Goal: Obtain resource: Download file/media

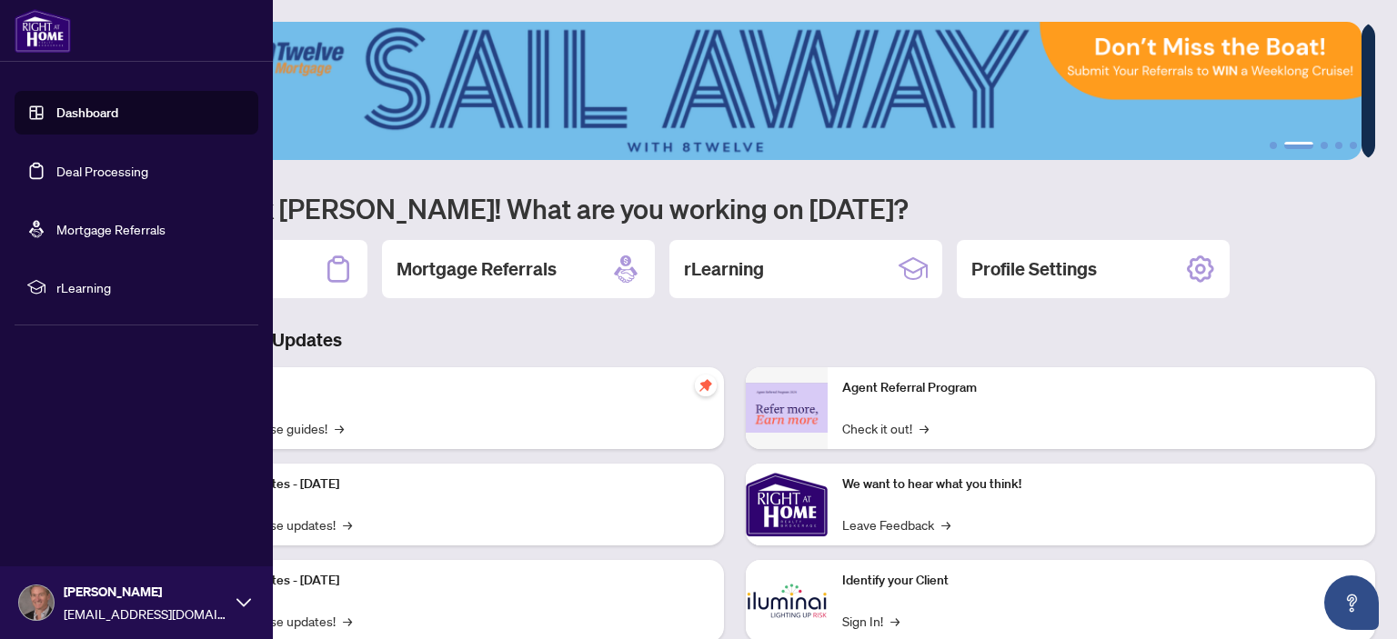
click at [127, 177] on link "Deal Processing" at bounding box center [102, 171] width 92 height 16
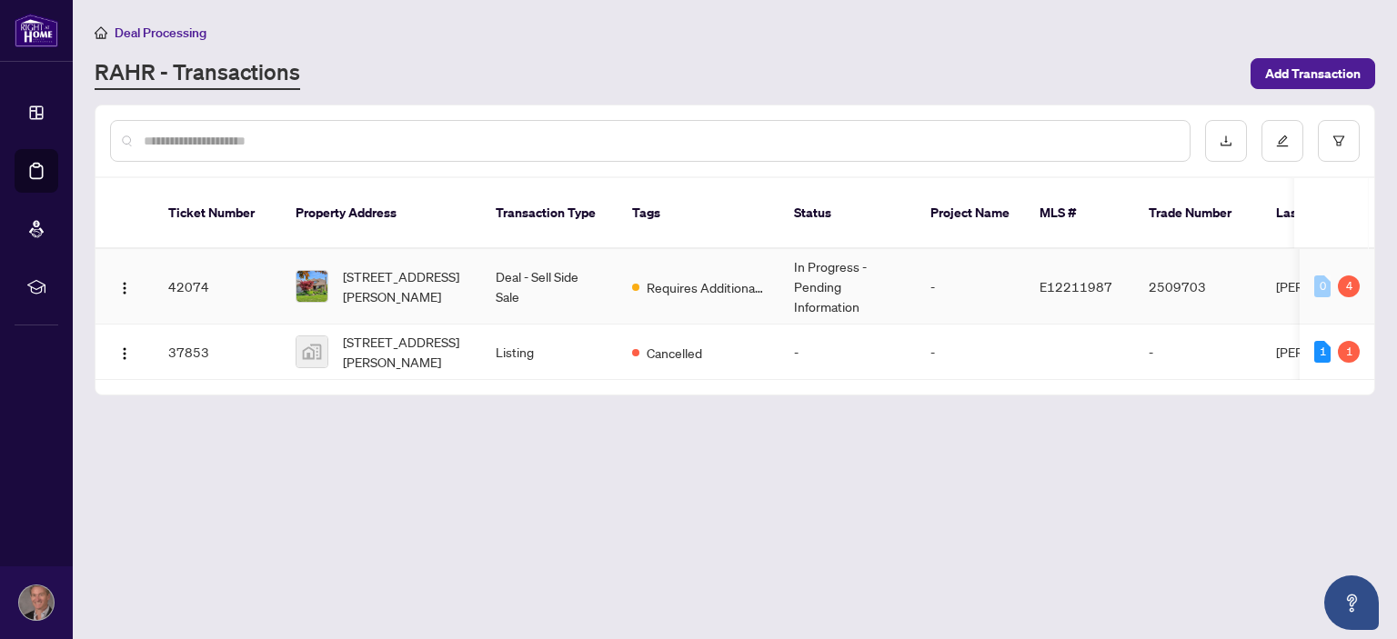
click at [560, 257] on td "Deal - Sell Side Sale" at bounding box center [549, 286] width 136 height 75
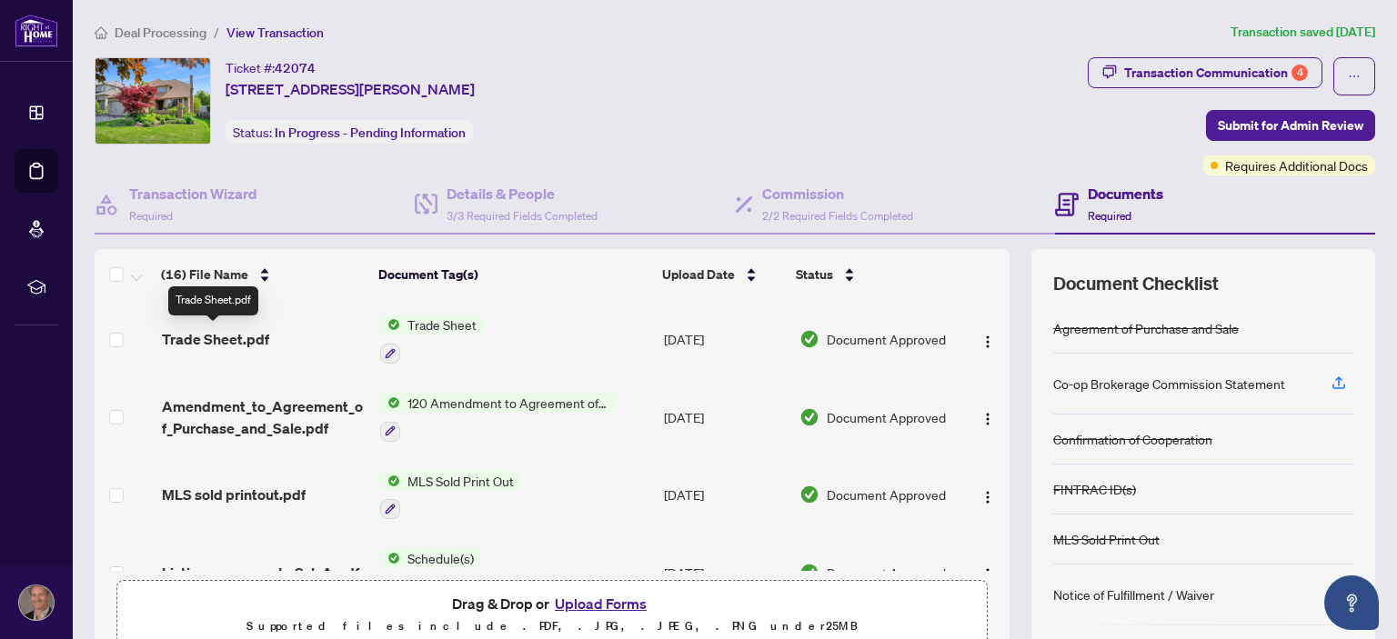
click at [264, 333] on span "Trade Sheet.pdf" at bounding box center [215, 339] width 107 height 22
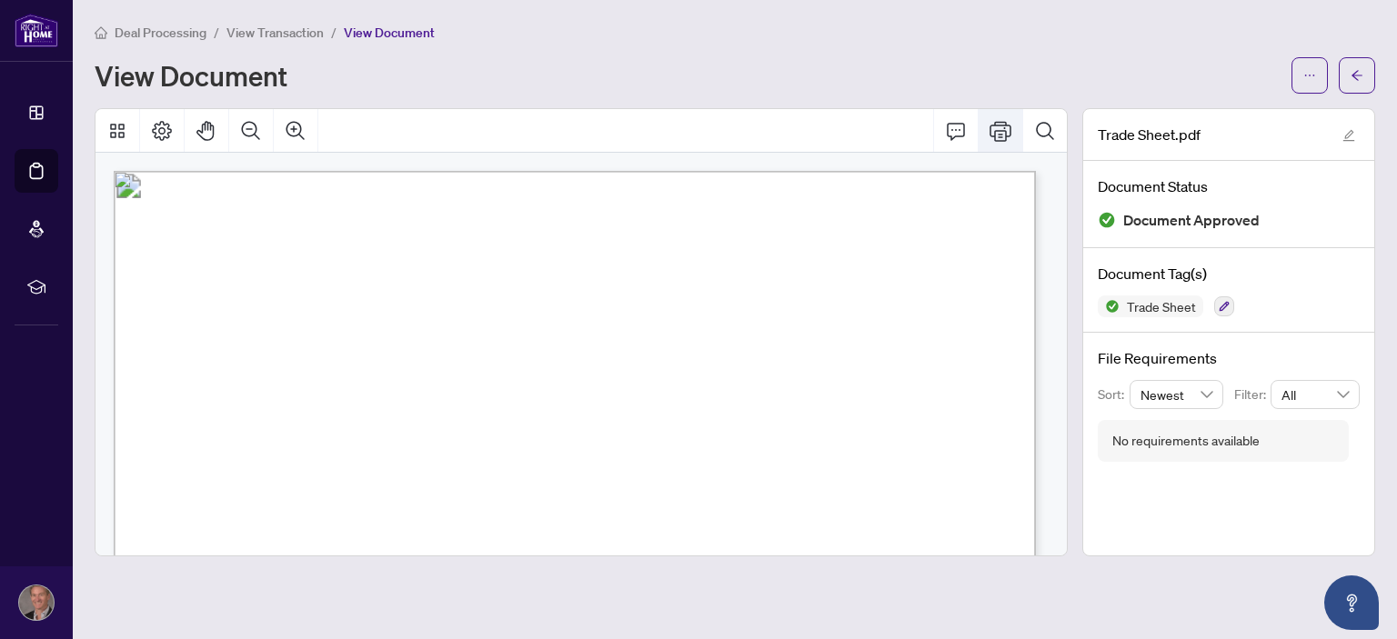
click at [1015, 120] on button "Print" at bounding box center [1001, 131] width 44 height 44
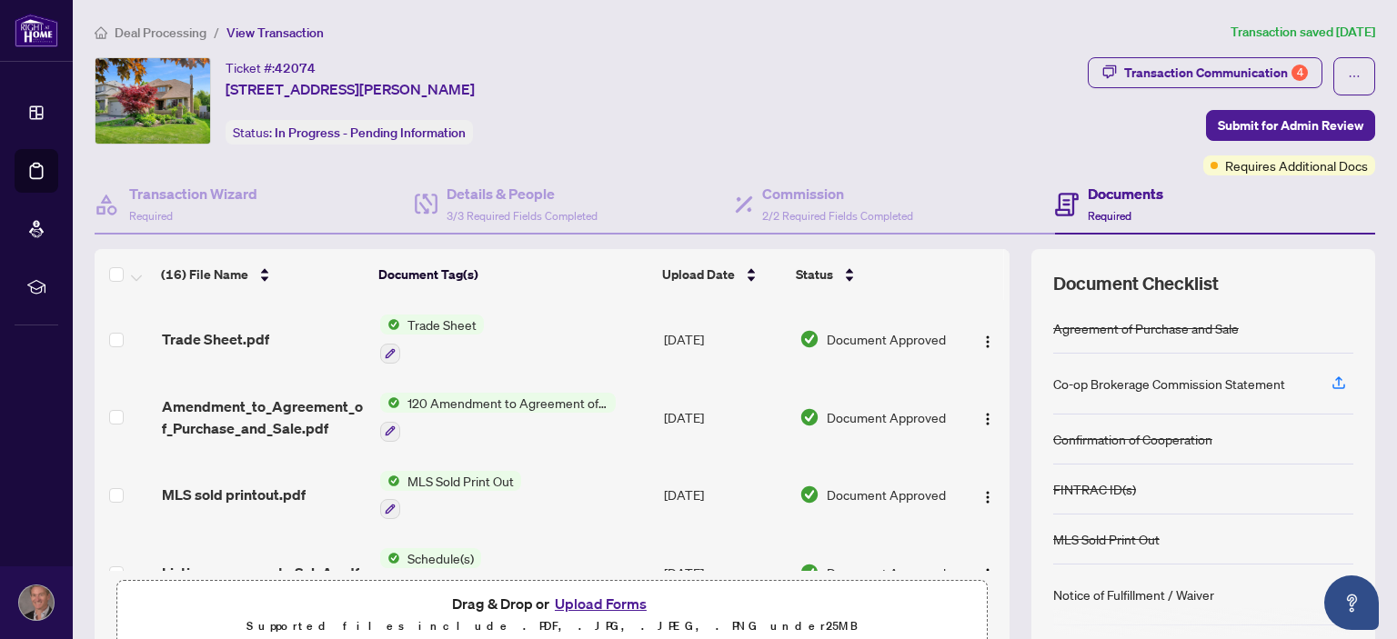
click at [1113, 198] on h4 "Documents" at bounding box center [1125, 194] width 75 height 22
click at [1149, 64] on div "Transaction Communication 4" at bounding box center [1216, 72] width 184 height 29
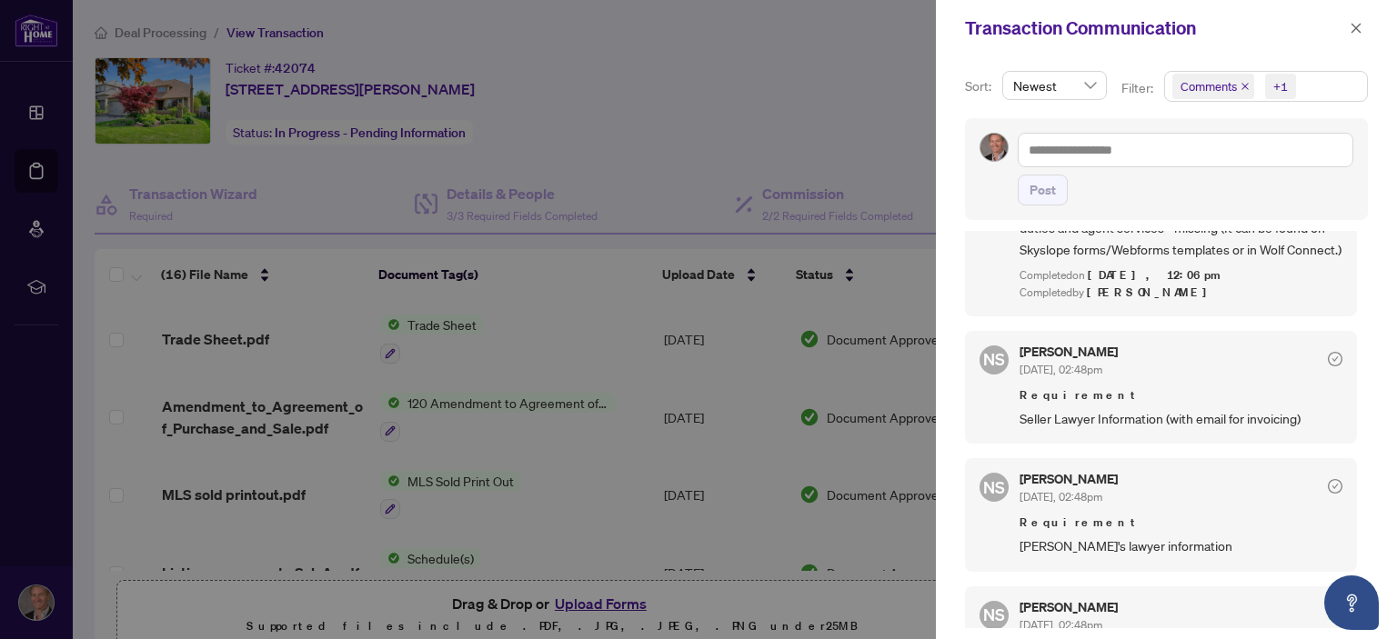
scroll to position [1230, 0]
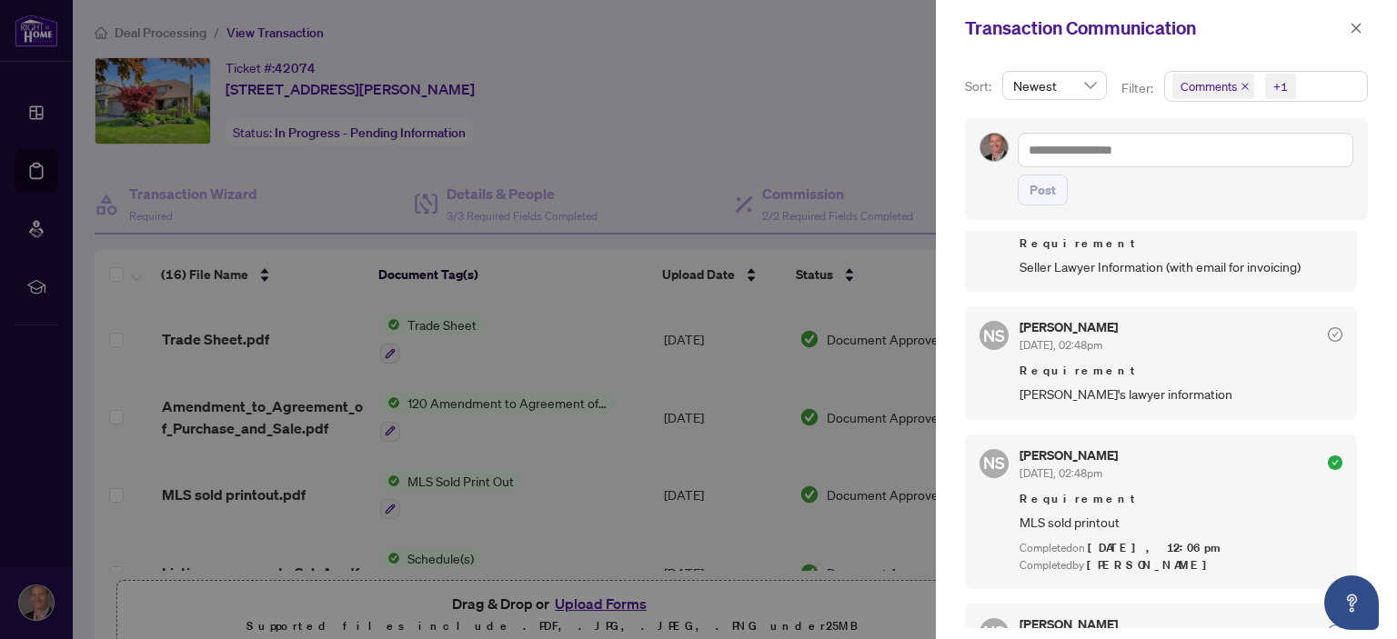
click at [889, 70] on div at bounding box center [698, 319] width 1397 height 639
